Goal: Check status: Check status

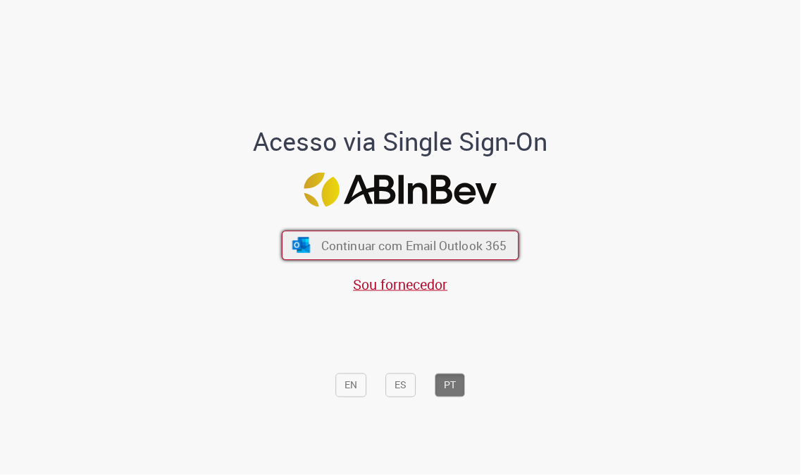
click at [489, 247] on span "Continuar com Email Outlook 365" at bounding box center [414, 246] width 186 height 16
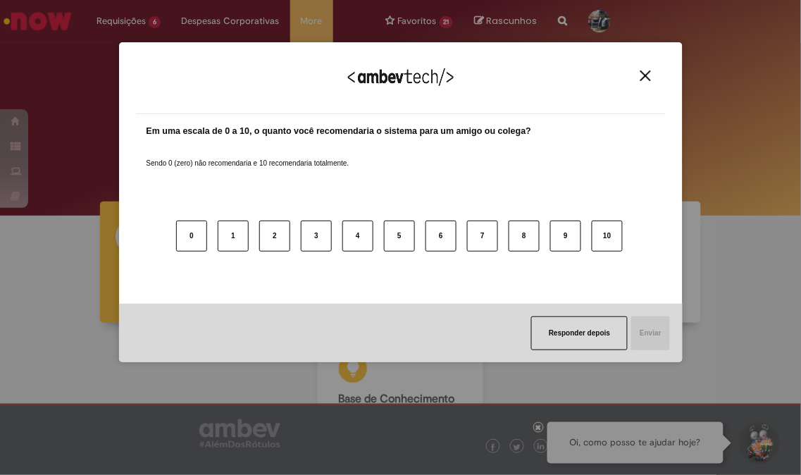
click at [645, 73] on img "Close" at bounding box center [646, 75] width 11 height 11
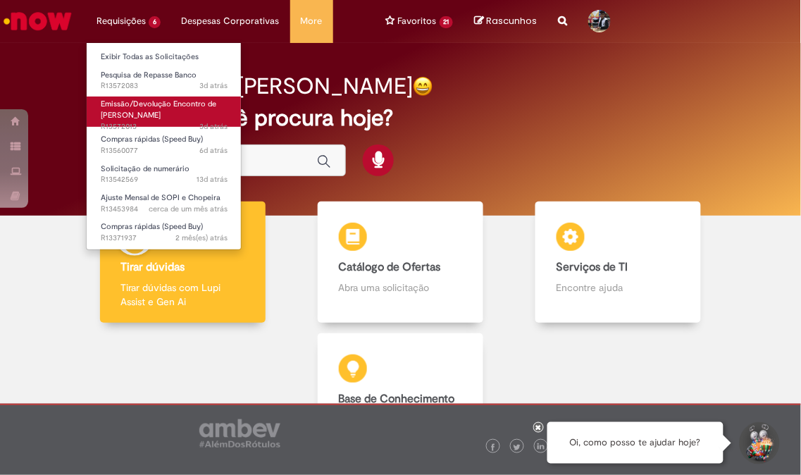
click at [187, 110] on link "Emissão/Devolução Encontro de Contas Fornecedor 3d atrás 3 dias atrás R13572013" at bounding box center [164, 112] width 155 height 30
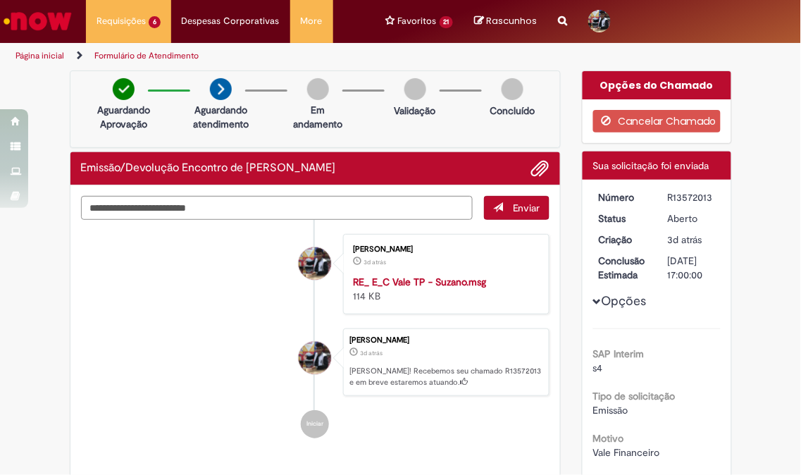
click at [693, 196] on div "R13572013" at bounding box center [692, 197] width 48 height 14
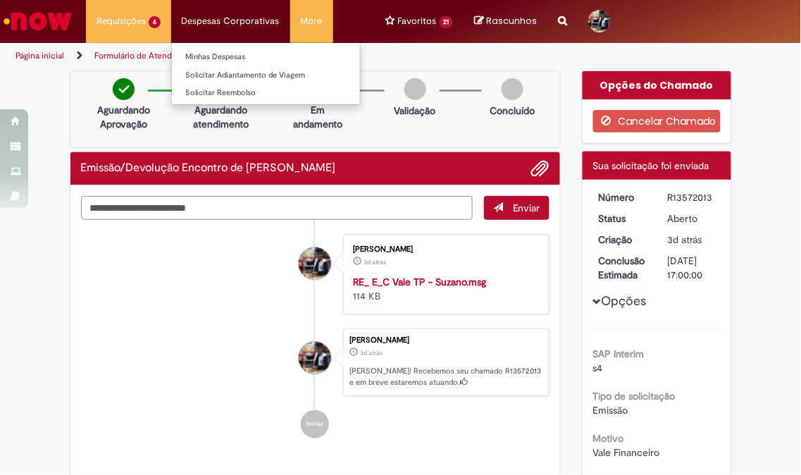
copy div "R13572013"
